Goal: Task Accomplishment & Management: Complete application form

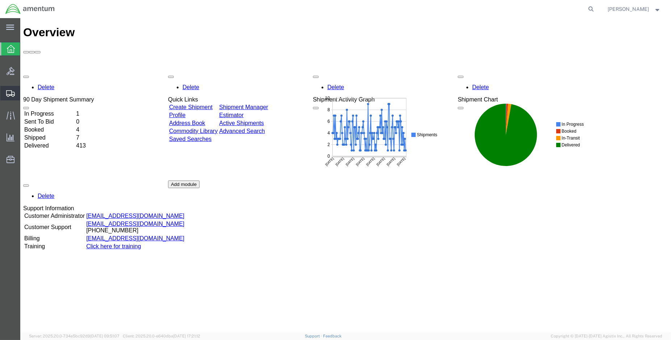
click at [0, 0] on span "Create Shipment" at bounding box center [0, 0] width 0 height 0
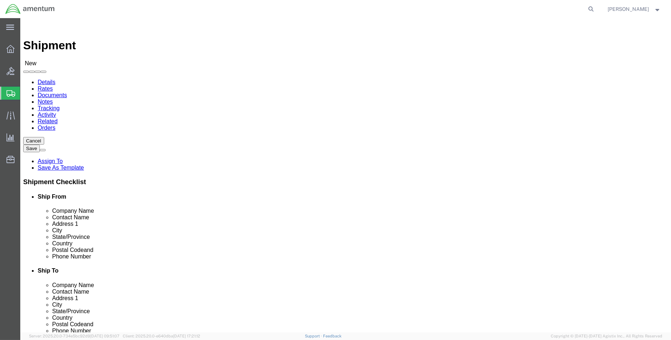
select select "MYPROFILE"
select select "LA"
type input "ncc"
select select "69291"
select select "[GEOGRAPHIC_DATA]"
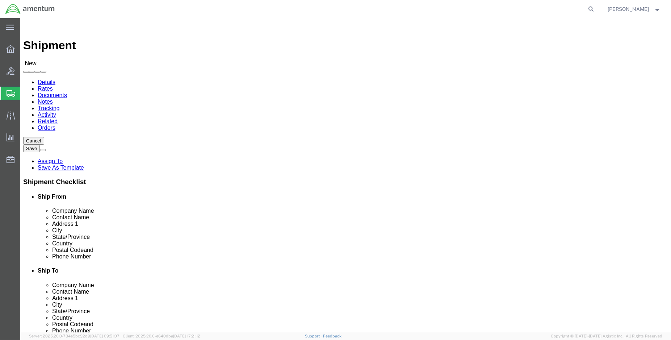
click input "text"
type input "[PERSON_NAME]"
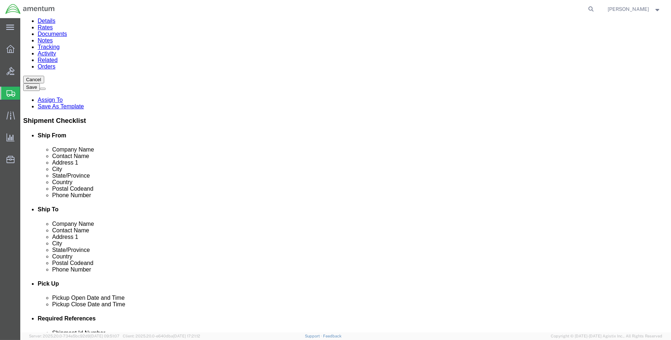
scroll to position [121, 0]
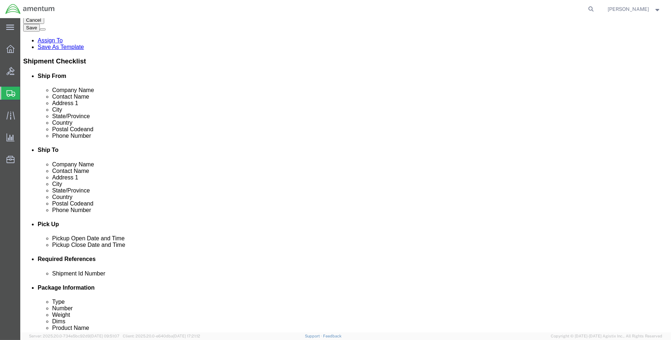
click input "text"
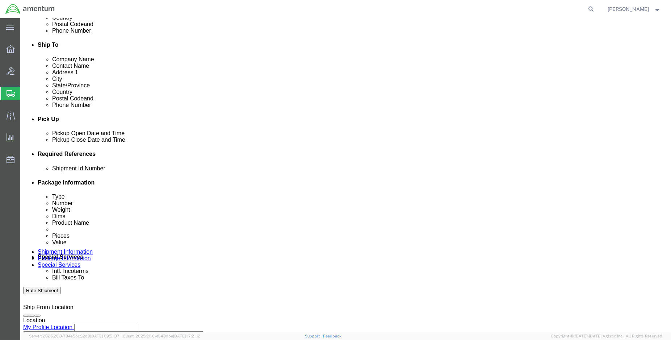
scroll to position [241, 0]
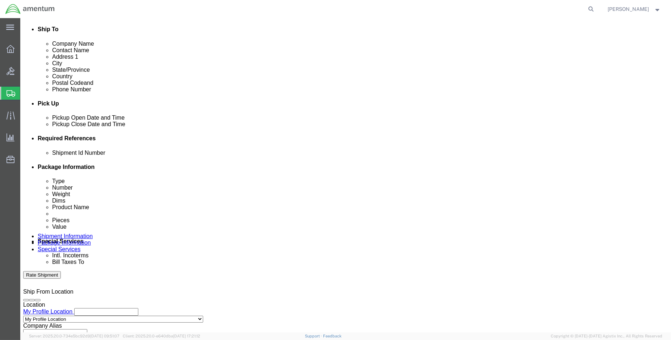
type input "[PHONE_NUMBER]"
click button "Add reference"
click input "text"
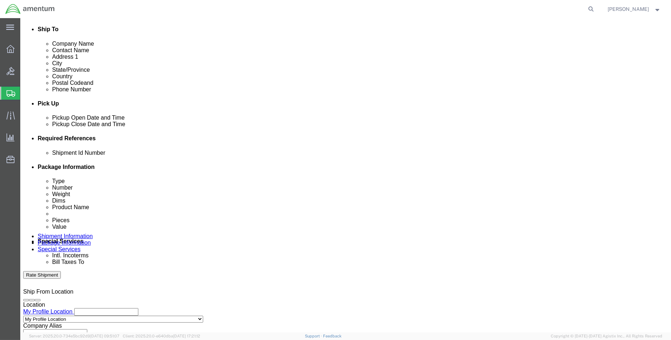
scroll to position [0, 13]
type input "ENO shipment: NCC tire buildups"
select select "DEPT"
type input "CBP"
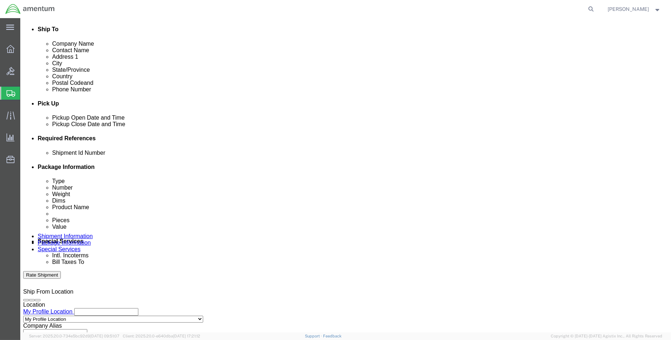
select select "CUSTREF"
type input "NCC: MEA tires"
click select "Select Account Type Activity ID Airline Appointment Number ASN Batch Request # …"
select select "PROJNUM"
click select "Select Account Type Activity ID Airline Appointment Number ASN Batch Request # …"
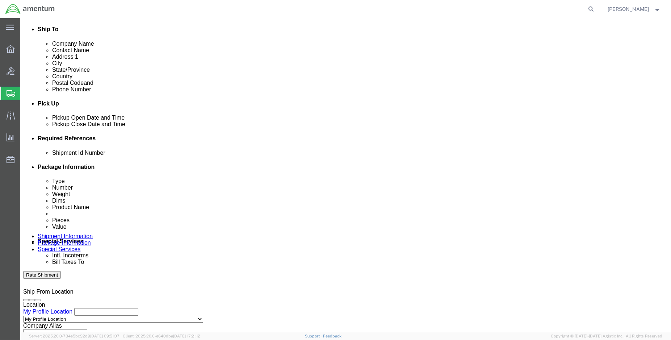
paste input "6118.04.03.2219.000.ENO.0000"
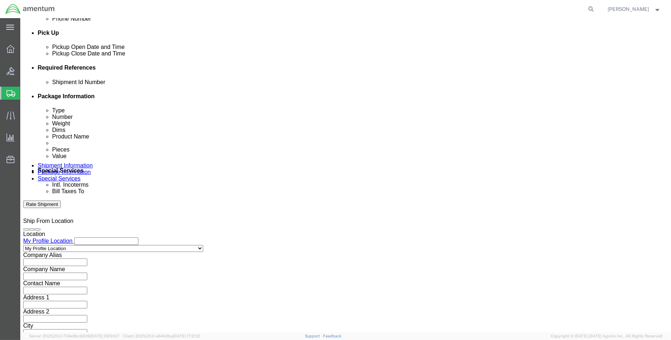
scroll to position [321, 0]
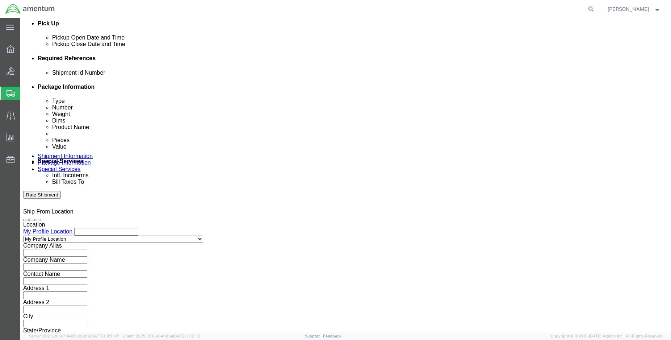
type input "6118.04.03.2219.000.ENO.0000"
click button "Continue"
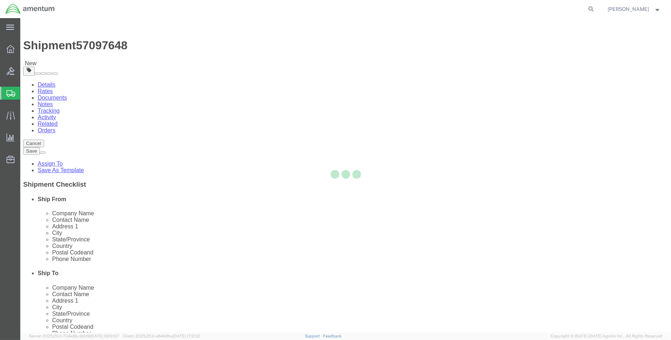
select select "CBOX"
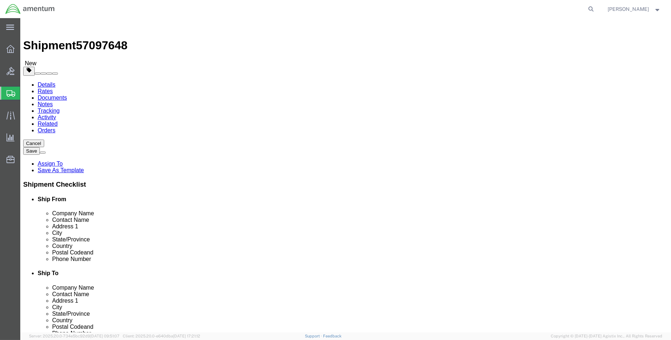
click input "text"
type input "24"
type input "60.00"
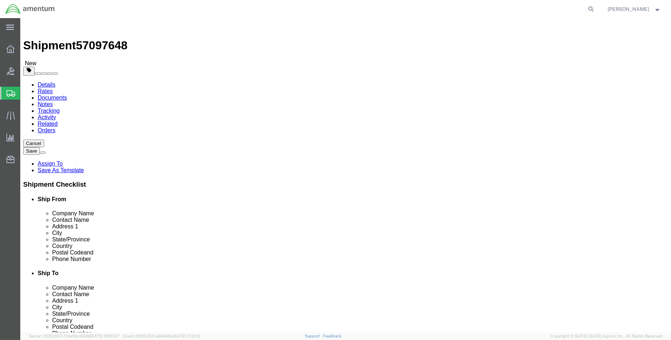
click link "Add Content"
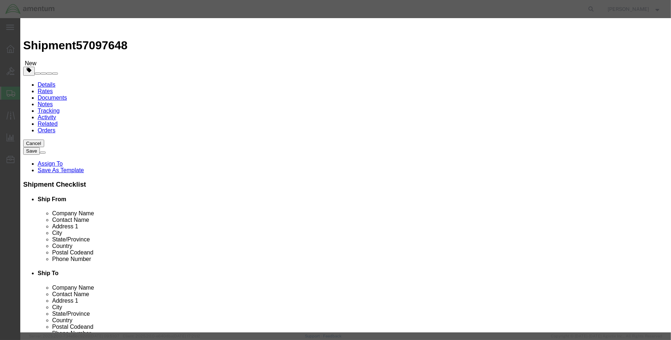
click input "text"
type input "mea tires"
type input "2.00"
click div "Product Name mea tires Pieces 2.00 Select Bag Barrels 100Board Feet Bottle Box …"
click input "text"
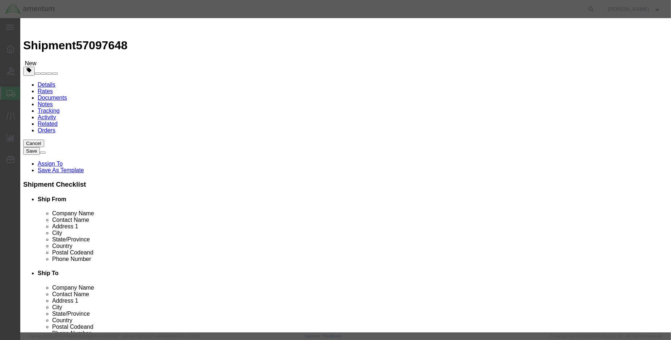
type input "2000.00"
click button "Save & Close"
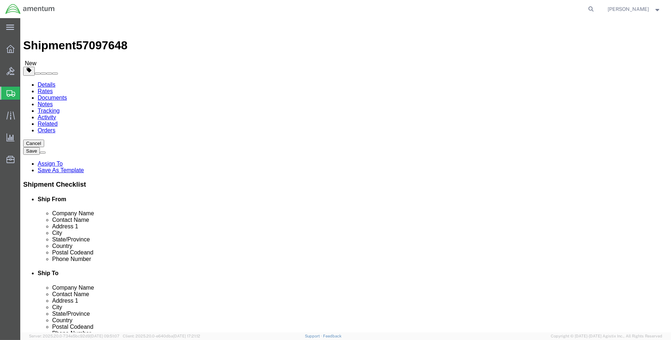
click button "Rate Shipment"
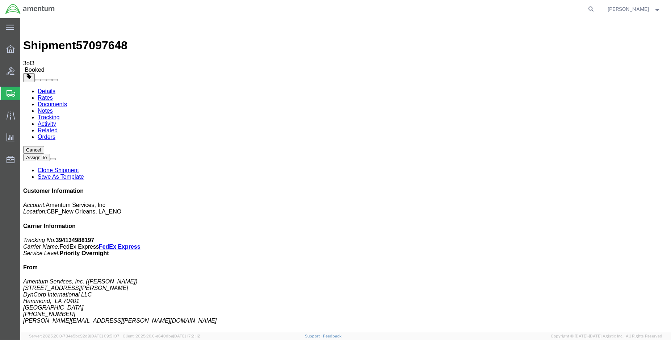
drag, startPoint x: 86, startPoint y: 129, endPoint x: 258, endPoint y: 23, distance: 202.0
click at [0, 0] on span "Create Shipment" at bounding box center [0, 0] width 0 height 0
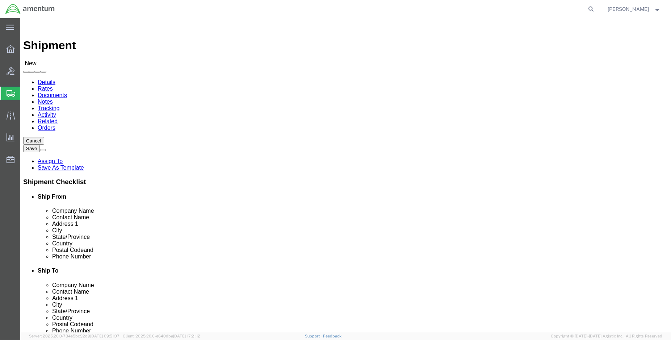
select select "MYPROFILE"
select select "LA"
type input "eja"
select select "49930"
select select "FL"
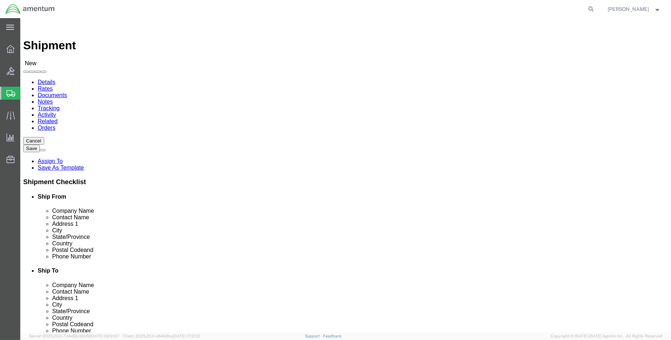
click input "text"
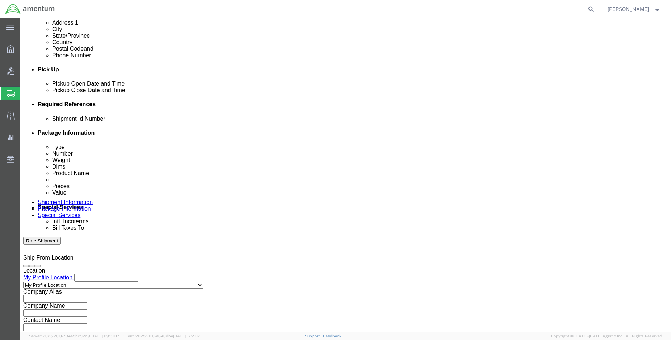
scroll to position [281, 0]
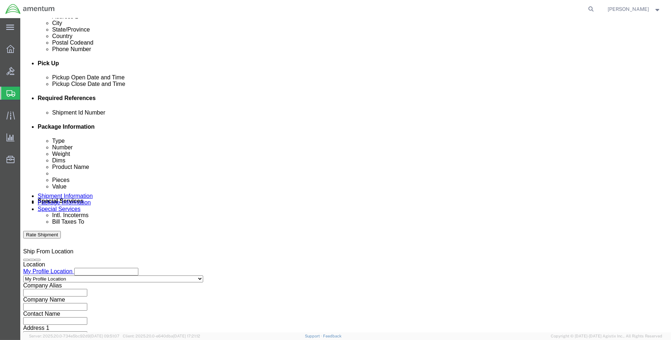
type input "[PERSON_NAME]"
click button "Add reference"
drag, startPoint x: 463, startPoint y: 141, endPoint x: 329, endPoint y: 147, distance: 133.8
click button "Add reference"
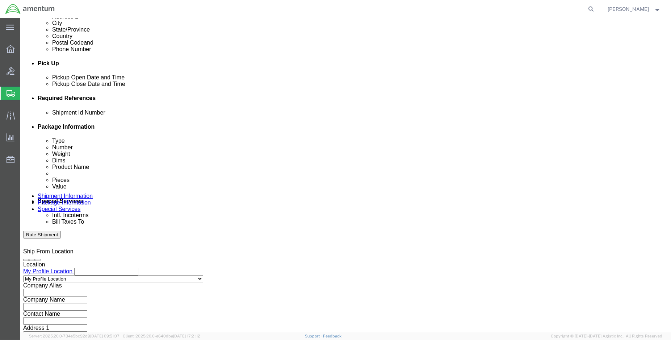
click input "text"
type input "ENO shipment: TRAKKA Case"
select select "DEPT"
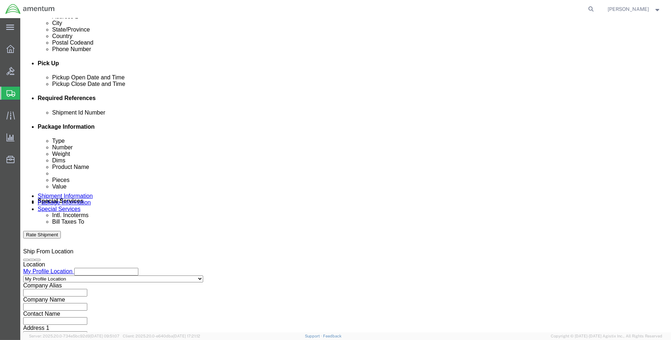
type input "CBP"
select select "CUSTREF"
type input "EJA Trakka beam case return"
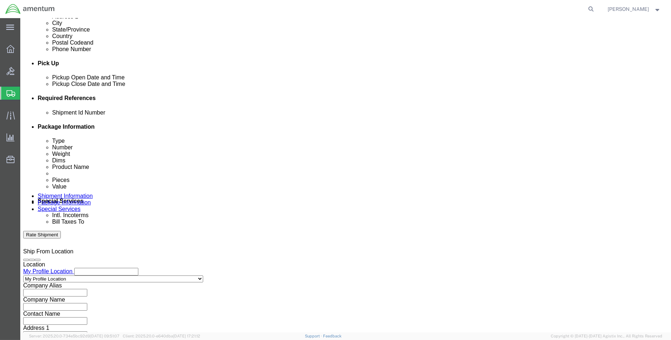
select select "PROJNUM"
paste input "6118.04.03.2219.000.ENO.0000"
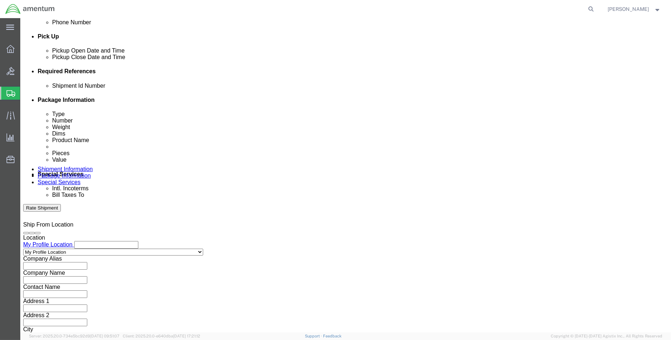
scroll to position [321, 0]
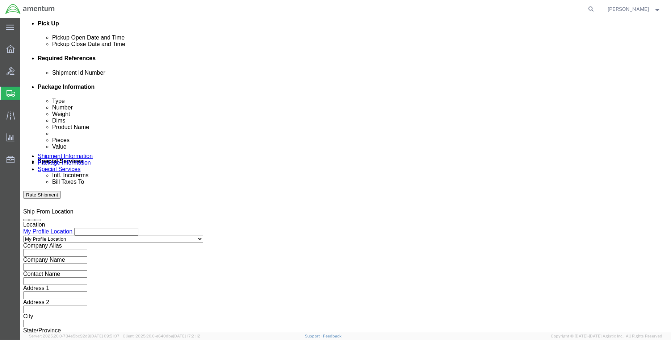
type input "6118.04.03.2219.000.ENO.0000"
click button "Continue"
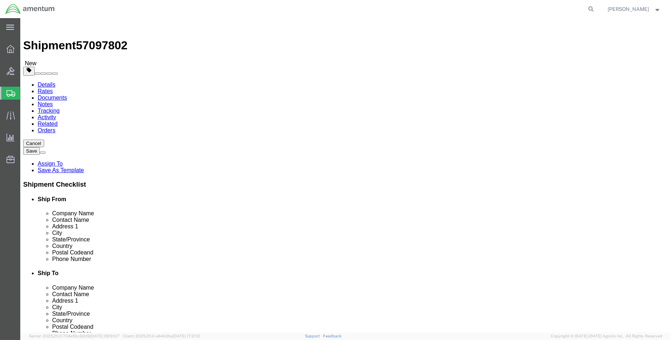
click input "text"
click select "Select BCK Boxes Bale(s) Basket(s) Bolt(s) Bottle(s) Buckets Bulk Bundle(s) Can…"
select select "CASE"
click select "Select BCK Boxes Bale(s) Basket(s) Bolt(s) Bottle(s) Buckets Bulk Bundle(s) Can…"
click input "text"
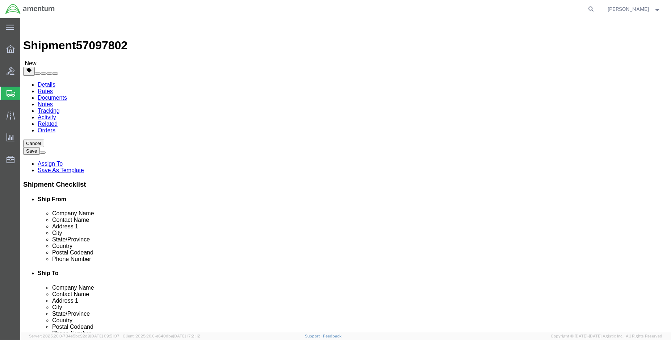
type input "32"
type input "24"
type input "20"
click input "0.00"
type input "0"
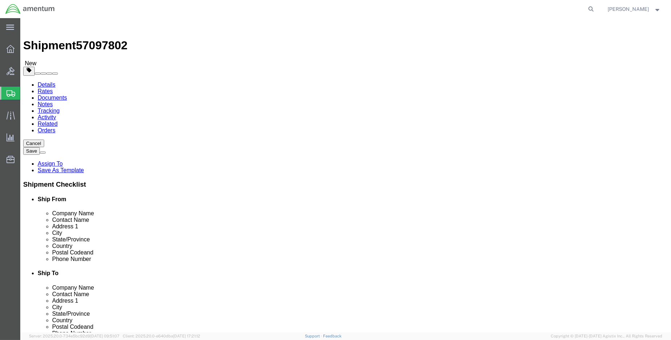
type input "39.00"
click link "Add Content"
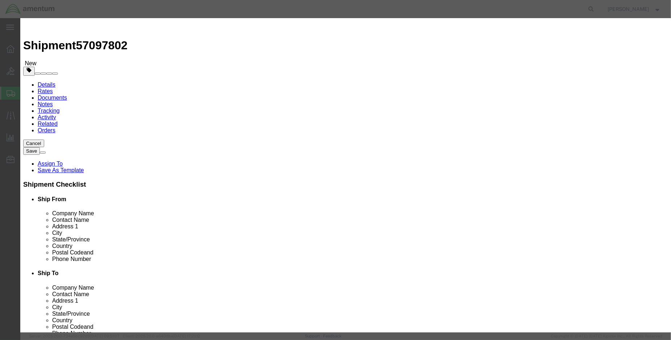
click input "text"
type input "TRAKKA BEAM CASE"
type input "1.00"
click input "text"
type input "500.00"
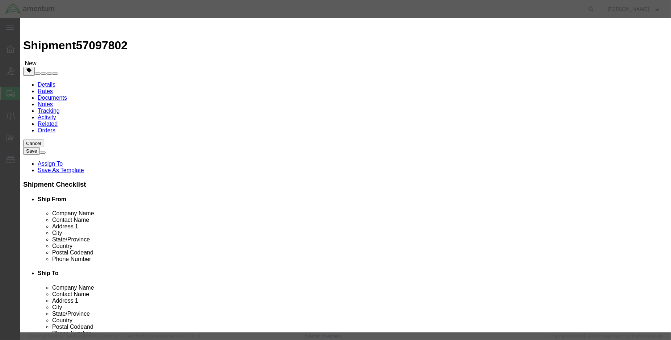
click button "Save & Close"
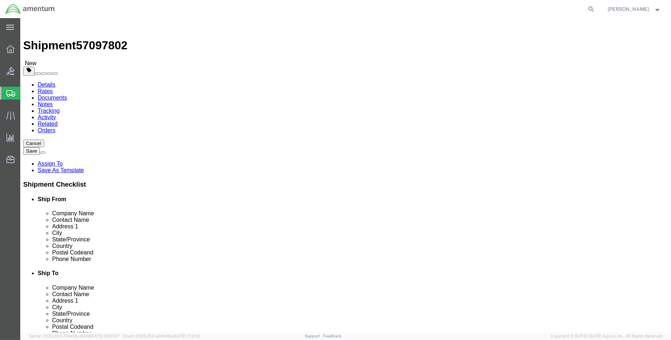
click button "Rate Shipment"
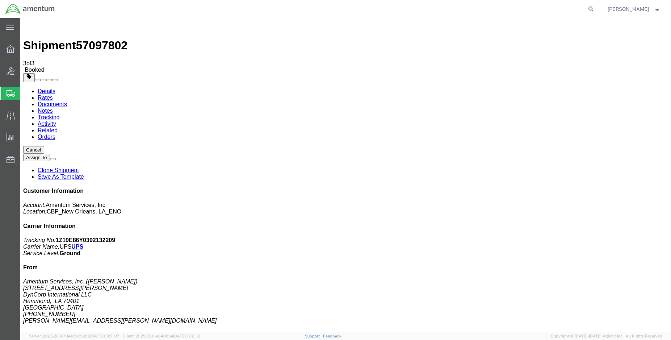
click at [44, 146] on button "Cancel" at bounding box center [33, 150] width 21 height 8
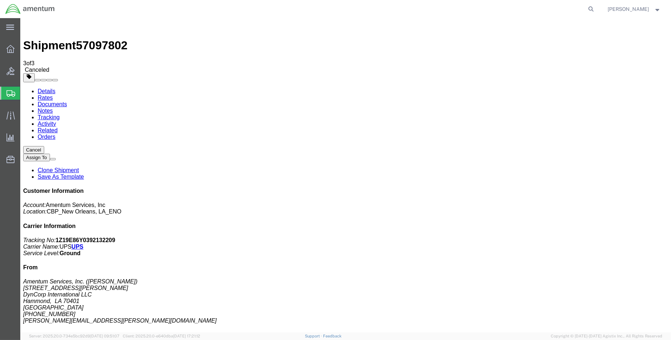
click at [0, 0] on span "Create Shipment" at bounding box center [0, 0] width 0 height 0
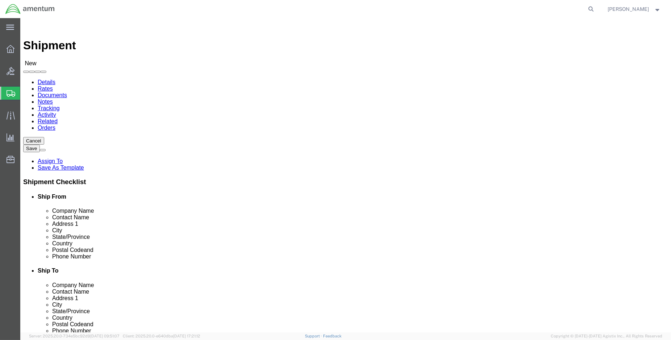
select select "MYPROFILE"
select select "LA"
type input "eja"
select select "49930"
select select "FL"
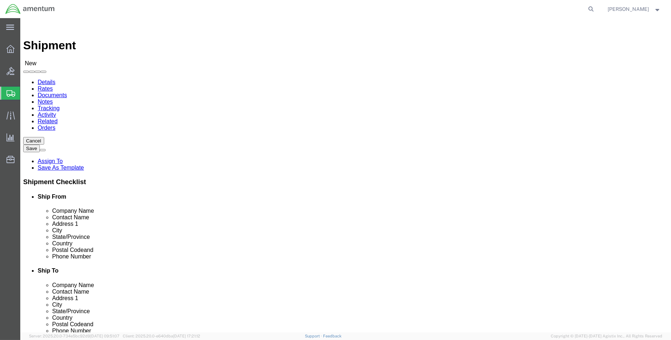
click input "text"
type input "[PERSON_NAME]"
select select
select select "FL"
type input "[PERSON_NAME]"
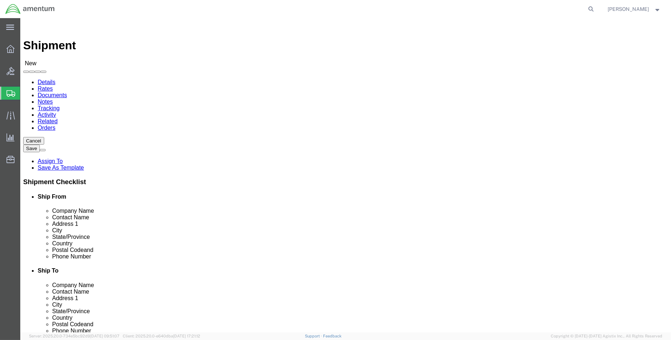
type input "eja"
select select "49930"
select select "FL"
click input "[PERSON_NAME]"
type input "[PERSON_NAME]"
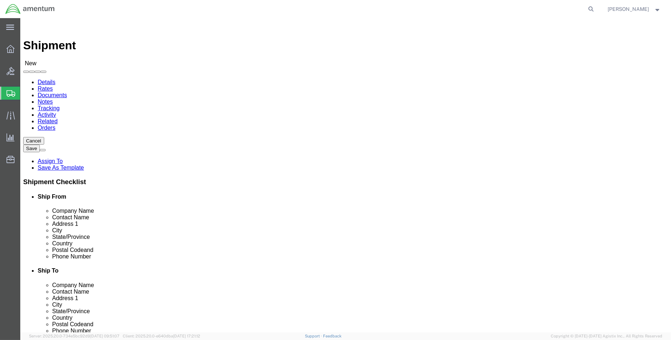
click label
click input "checkbox"
checkbox input "true"
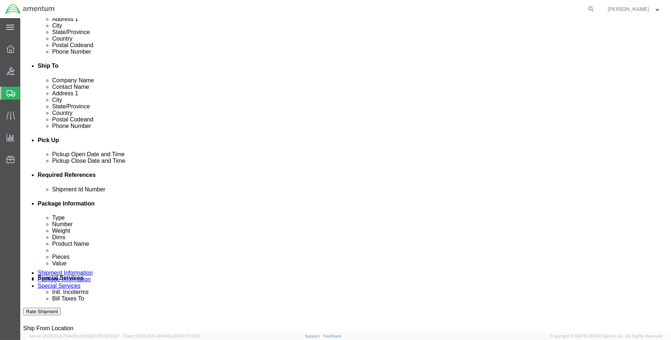
scroll to position [241, 0]
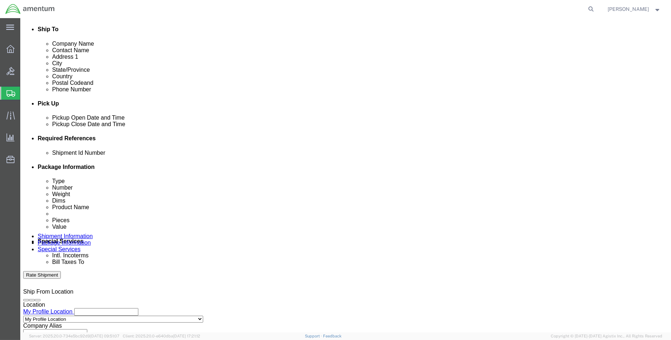
click button "Add reference"
click input "text"
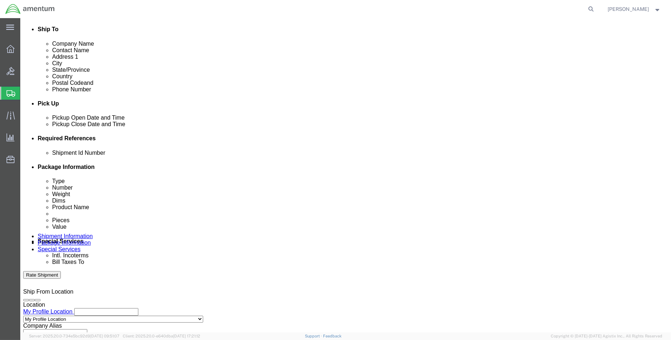
type input "ENO shipment: TRAKKA BEAM CASE"
type input "d"
type input "CBP"
click select "Select Account Type Activity ID Airline Appointment Number ASN Batch Request # …"
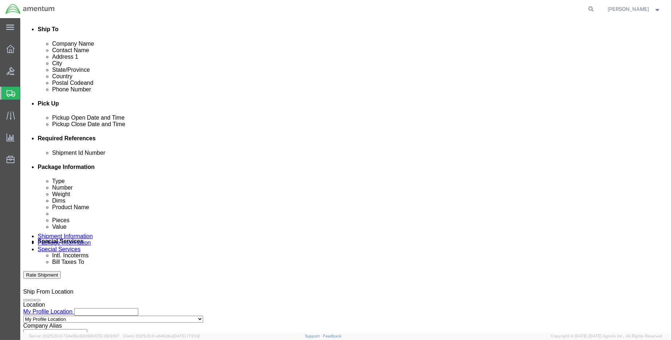
select select "DEPT"
click select "Select Account Type Activity ID Airline Appointment Number ASN Batch Request # …"
select select "CUSTREF"
click select "Select Account Type Activity ID Airline Appointment Number ASN Batch Request # …"
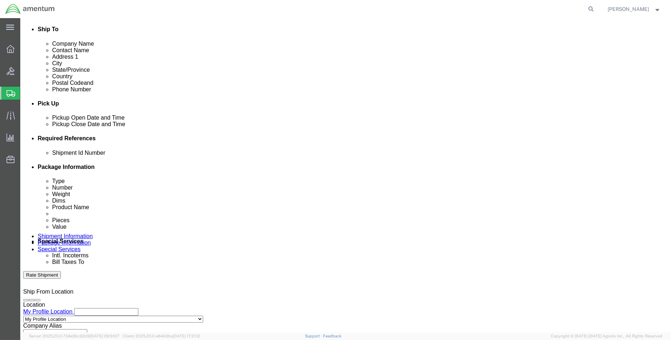
type input "EJA TRAKKA CASE"
paste input "6118.04.03.2219.000.ENO.0000"
type input "6118.04.03.2219.000.ENO.0000"
click select "Select Account Type Activity ID Airline Appointment Number ASN Batch Request # …"
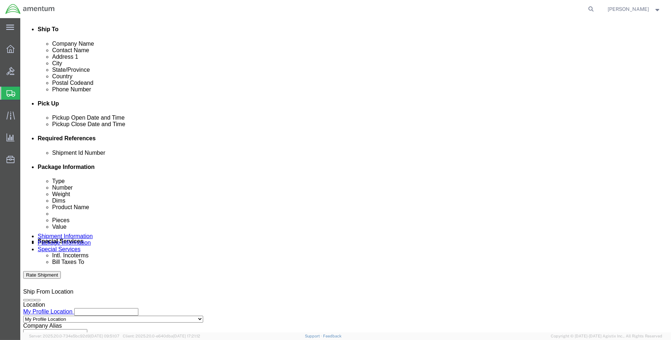
scroll to position [0, 0]
select select "PROJNUM"
click select "Select Account Type Activity ID Airline Appointment Number ASN Batch Request # …"
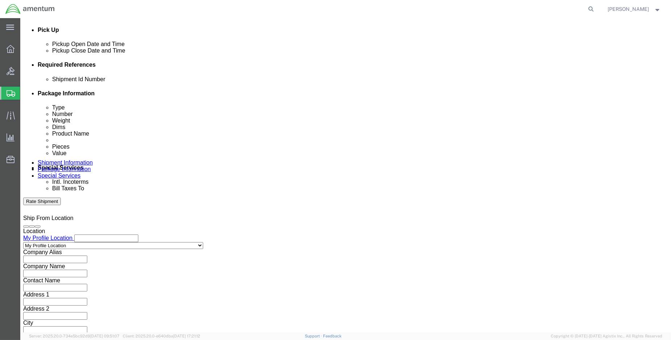
scroll to position [321, 0]
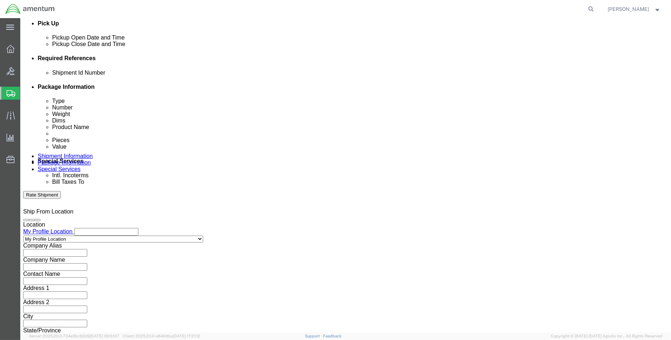
click button "Continue"
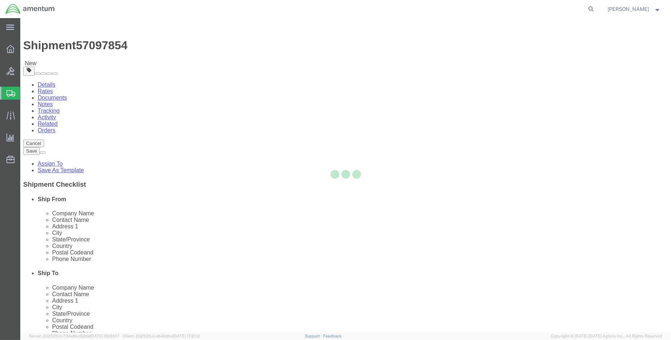
select select "CBOX"
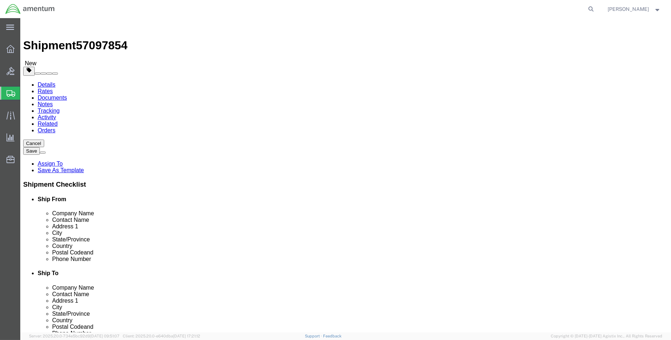
click input "text"
type input "32"
type input "24"
type input "20"
type input "40.00"
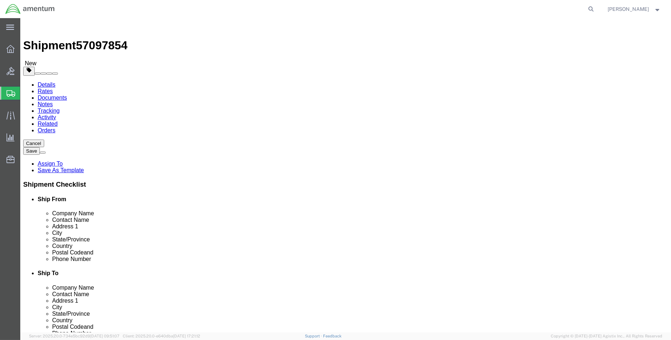
click link "Add Content"
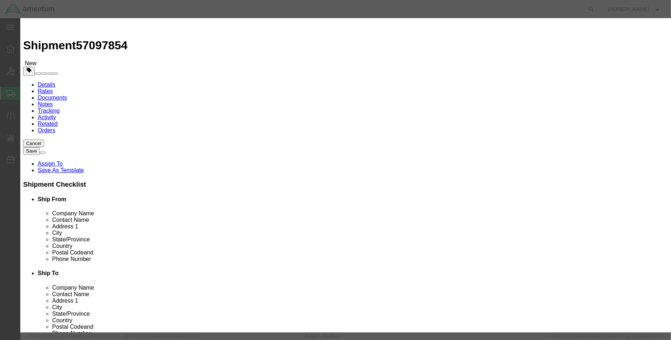
click input "text"
type input "TRAKKA CASE"
type input "1.00"
type input "600.00"
click button "Save & Close"
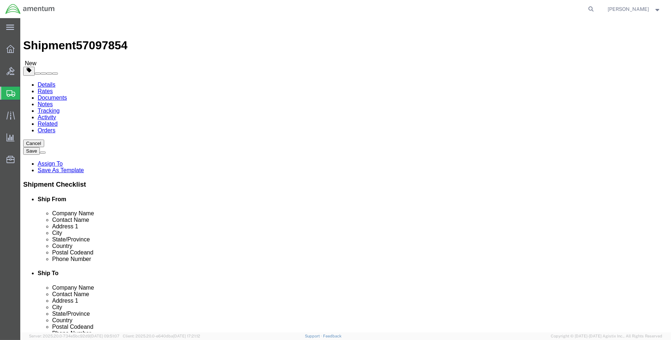
click select "Select BCK Boxes Bale(s) Basket(s) Bolt(s) Bottle(s) Buckets Bulk Bundle(s) Can…"
select select "CASE"
click select "Select BCK Boxes Bale(s) Basket(s) Bolt(s) Bottle(s) Buckets Bulk Bundle(s) Can…"
click button "Rate Shipment"
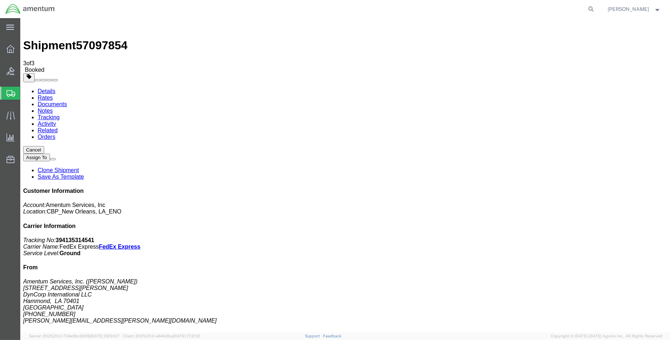
drag, startPoint x: 71, startPoint y: 129, endPoint x: 276, endPoint y: 179, distance: 211.9
click at [14, 10] on img at bounding box center [30, 9] width 50 height 11
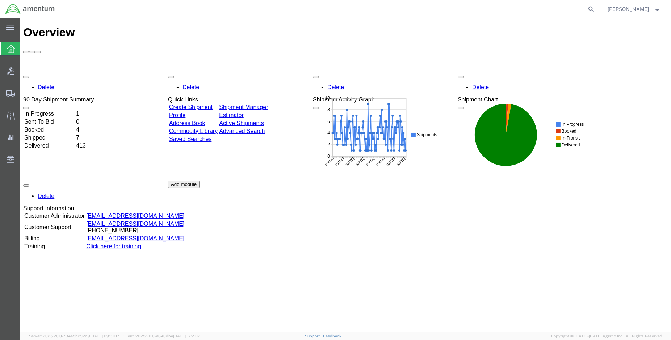
click at [46, 134] on td "Shipped" at bounding box center [49, 137] width 51 height 7
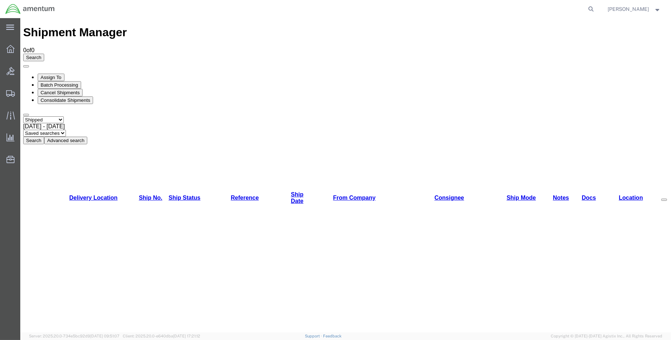
click at [44, 137] on button "Search" at bounding box center [33, 141] width 21 height 8
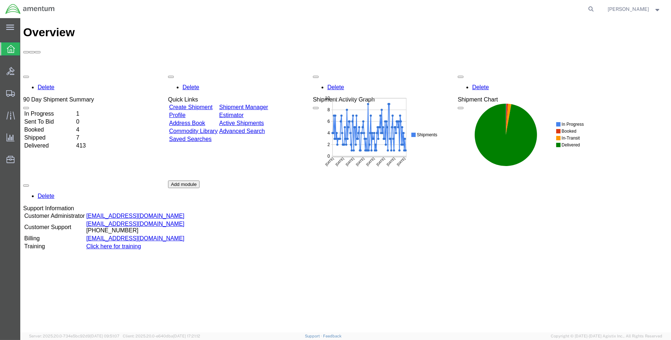
click at [48, 126] on td "Booked" at bounding box center [49, 129] width 51 height 7
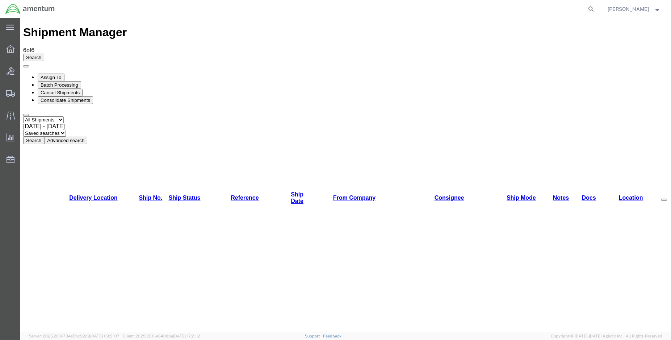
click at [15, 10] on img at bounding box center [30, 9] width 50 height 11
